Goal: Entertainment & Leisure: Consume media (video, audio)

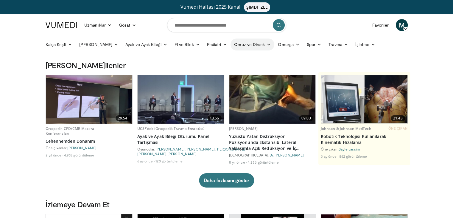
click at [234, 47] on font "Omuz ve Dirsek" at bounding box center [249, 44] width 31 height 6
click at [204, 64] on link "Omuz" at bounding box center [237, 68] width 71 height 10
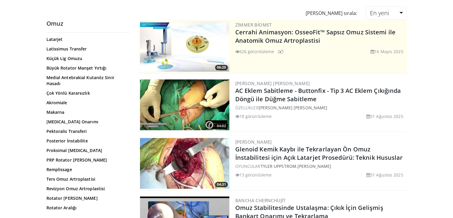
scroll to position [388, 0]
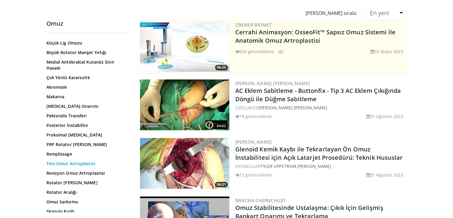
click at [69, 160] on font "Ters Omuz Artroplastisi" at bounding box center [71, 163] width 49 height 6
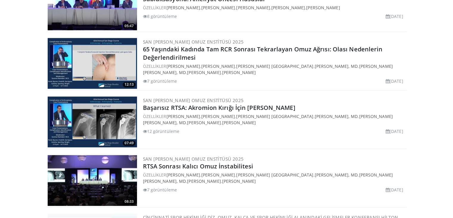
scroll to position [776, 0]
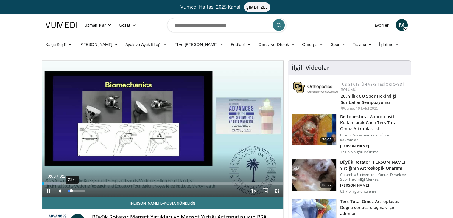
click at [72, 190] on div "23%" at bounding box center [76, 190] width 17 height 2
click at [73, 191] on video-js "**********" at bounding box center [163, 129] width 242 height 136
click at [278, 190] on span "Video Player" at bounding box center [278, 191] width 12 height 12
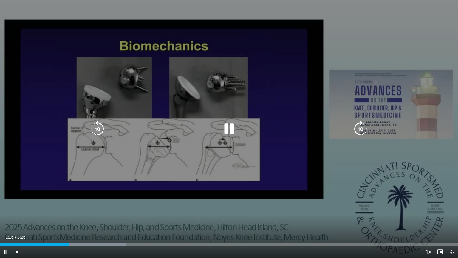
click at [266, 196] on div "40 seconds Tap to unmute" at bounding box center [229, 128] width 458 height 257
click at [231, 124] on icon "Video Player" at bounding box center [229, 128] width 17 height 17
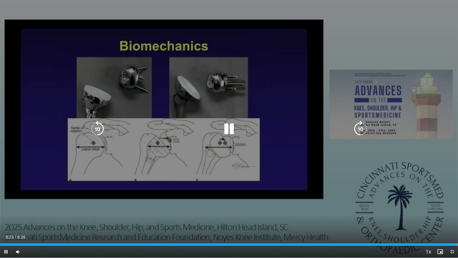
drag, startPoint x: 243, startPoint y: 124, endPoint x: 230, endPoint y: 128, distance: 13.8
click at [230, 128] on div "Video Player" at bounding box center [229, 129] width 275 height 12
click at [230, 128] on icon "Video Player" at bounding box center [229, 128] width 17 height 17
